Goal: Task Accomplishment & Management: Manage account settings

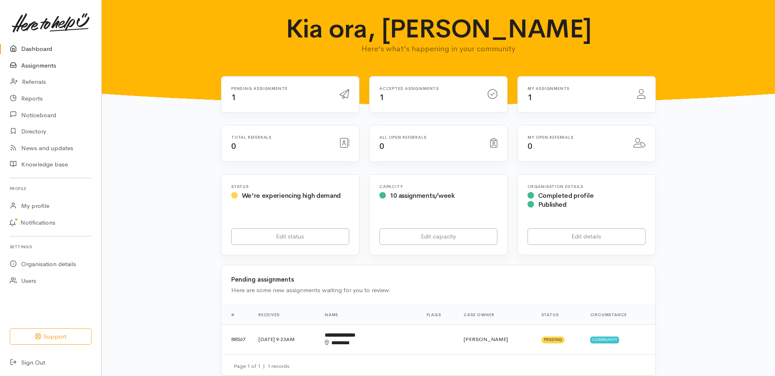
click at [48, 69] on link "Assignments" at bounding box center [50, 65] width 101 height 17
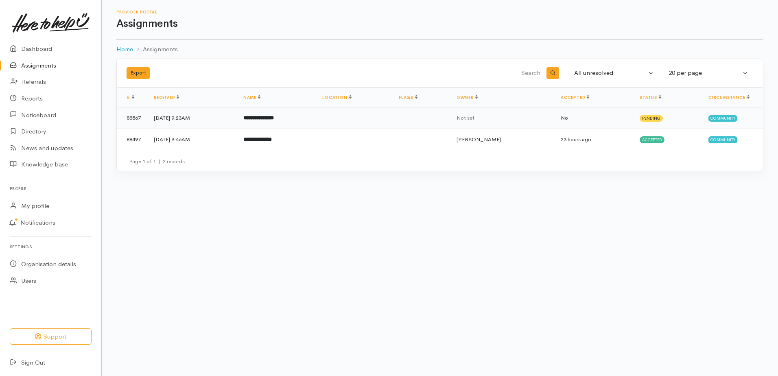
click at [192, 127] on td "9 Sep 2025, 9:23AM" at bounding box center [192, 118] width 90 height 22
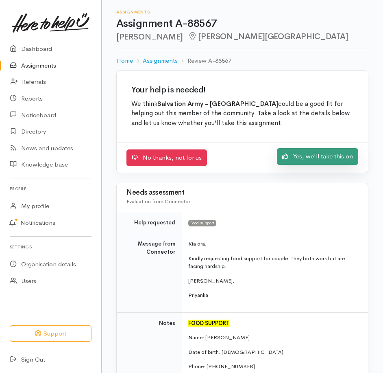
click at [292, 165] on link "Yes, we'll take this on" at bounding box center [317, 156] width 81 height 17
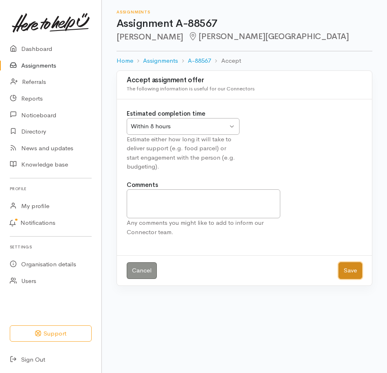
click at [344, 279] on button "Save" at bounding box center [350, 270] width 24 height 17
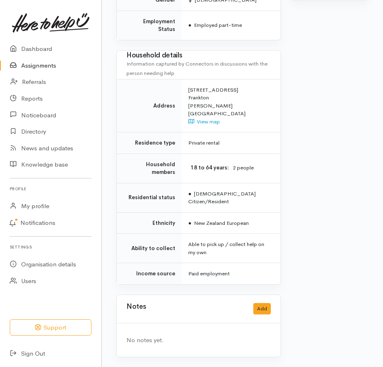
scroll to position [680, 0]
click at [264, 300] on div "Notes Add" at bounding box center [199, 308] width 144 height 17
click at [258, 303] on button "Add" at bounding box center [263, 309] width 18 height 12
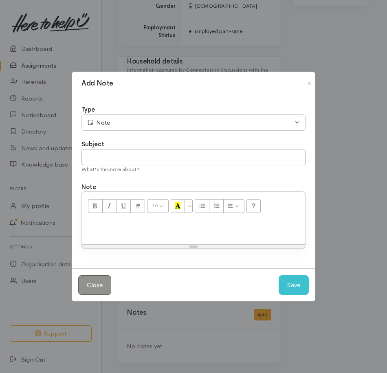
click at [134, 233] on p at bounding box center [193, 228] width 215 height 9
click at [291, 293] on button "Save" at bounding box center [293, 285] width 30 height 20
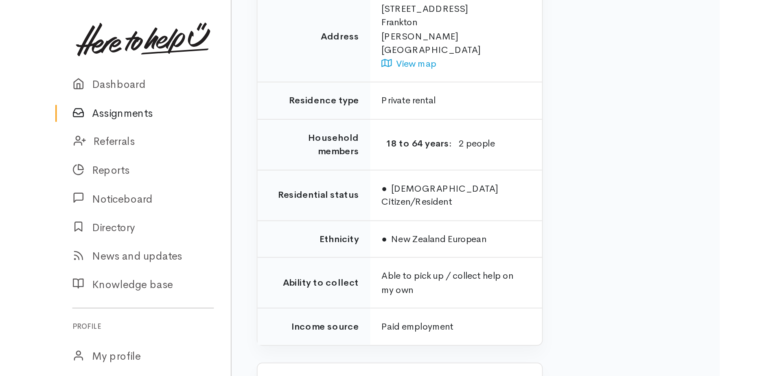
scroll to position [567, 0]
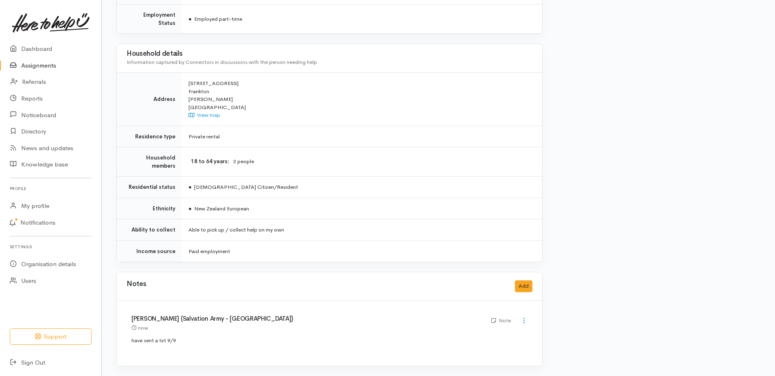
click at [33, 71] on link "Assignments" at bounding box center [50, 65] width 101 height 17
